Goal: Obtain resource: Download file/media

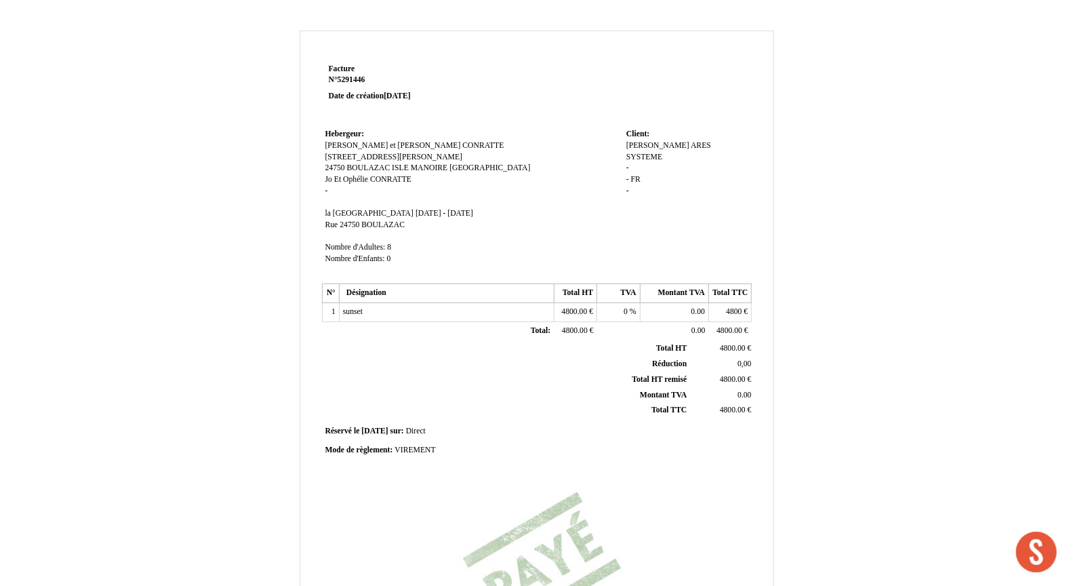
click at [579, 209] on td "Hebergeur: Hebergeur: [PERSON_NAME] et [PERSON_NAME] [PERSON_NAME] et Ophélie C…" at bounding box center [472, 202] width 301 height 155
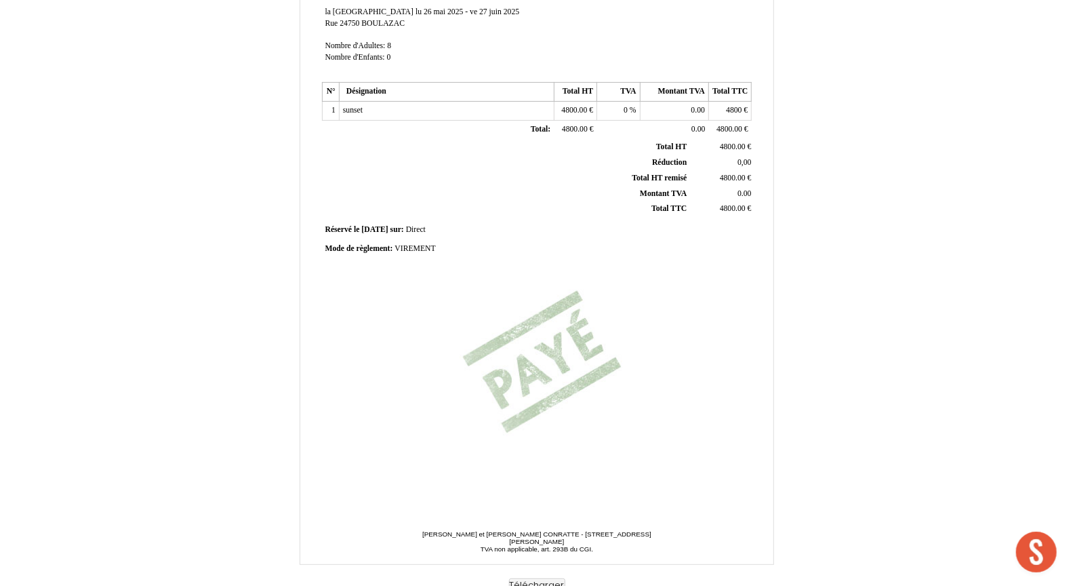
scroll to position [211, 0]
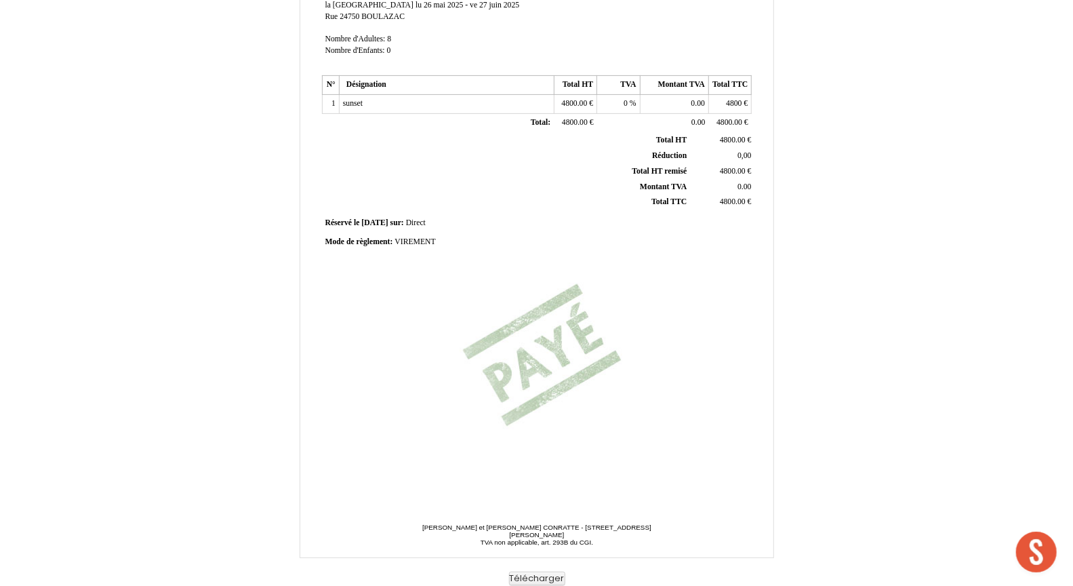
click at [1035, 559] on span "Ouvrir le chat" at bounding box center [1036, 551] width 41 height 41
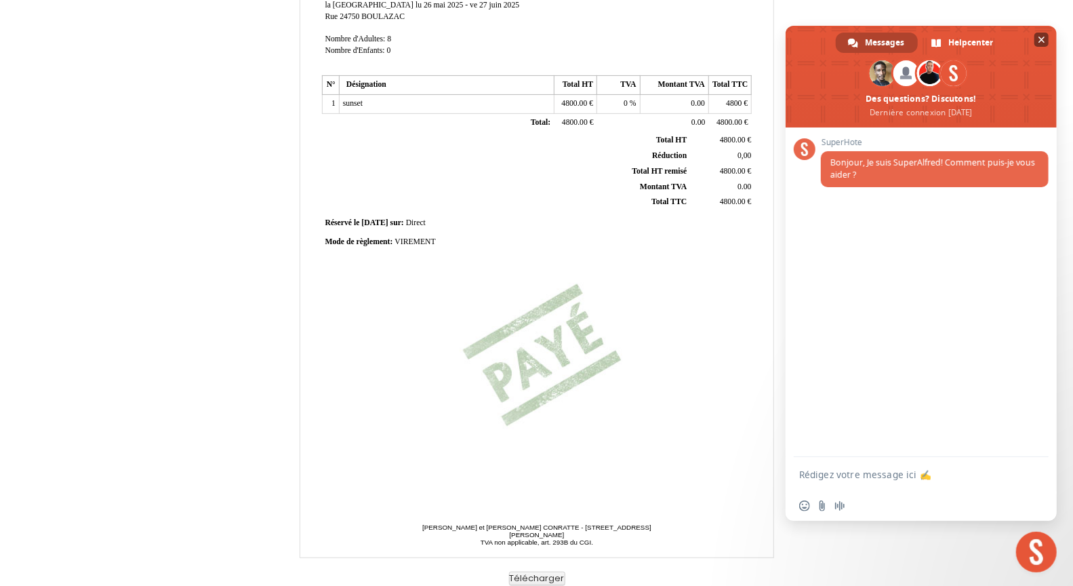
click at [1039, 40] on span "Fermer le chat" at bounding box center [1041, 40] width 7 height 7
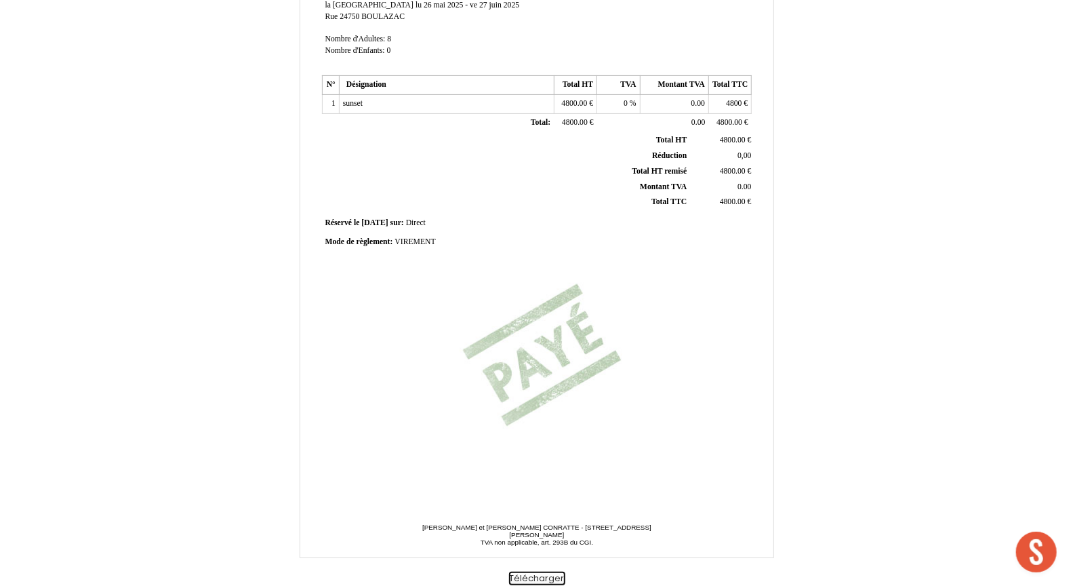
click at [553, 576] on button "Télécharger" at bounding box center [537, 578] width 56 height 14
